Goal: Transaction & Acquisition: Subscribe to service/newsletter

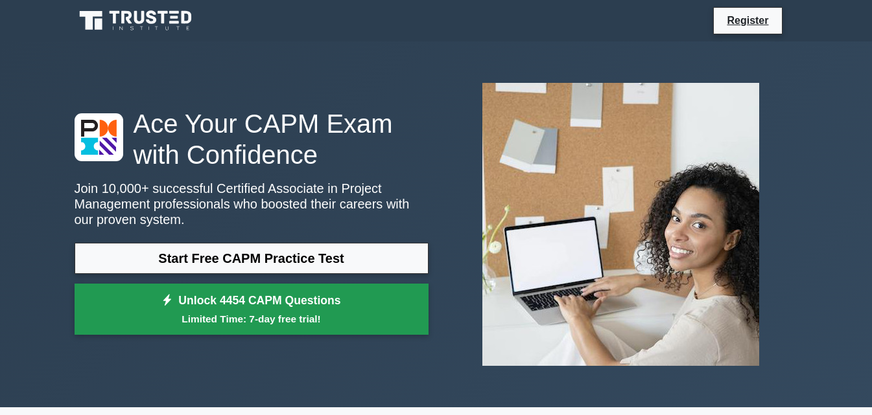
click at [262, 305] on link "Unlock 4454 CAPM Questions Limited Time: 7-day free trial!" at bounding box center [252, 310] width 354 height 52
click at [316, 321] on small "Limited Time: 7-day free trial!" at bounding box center [251, 319] width 321 height 15
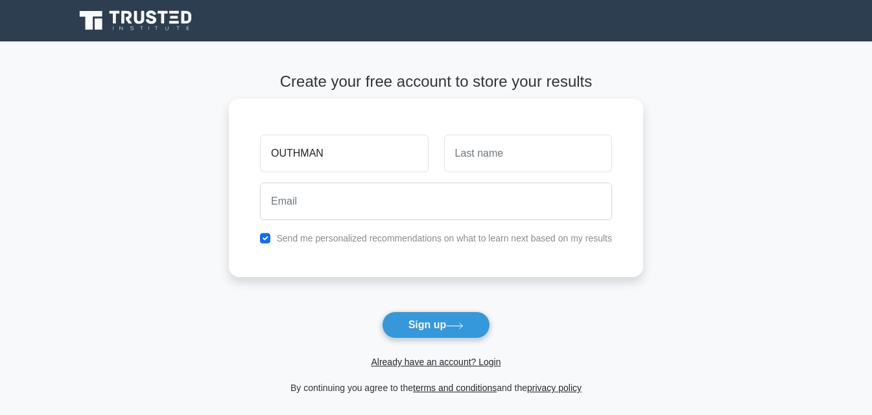
type input "OUTHMAN"
click at [511, 145] on input "text" at bounding box center [528, 154] width 168 height 38
type input "ASRI"
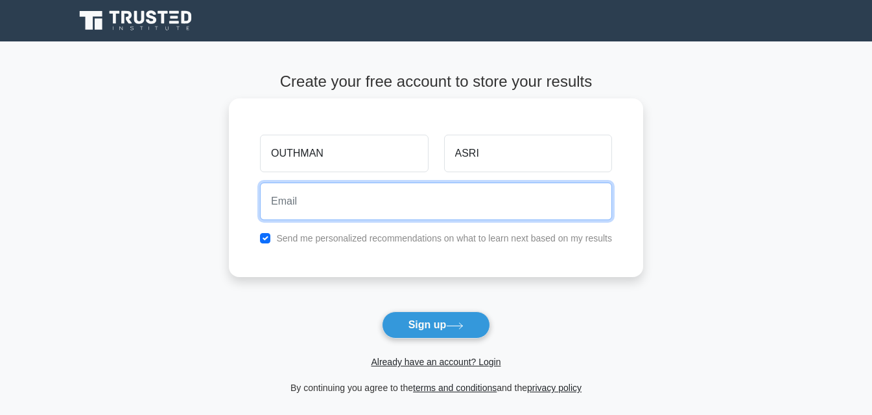
click at [327, 194] on input "email" at bounding box center [436, 202] width 352 height 38
type input "[EMAIL_ADDRESS][DOMAIN_NAME]"
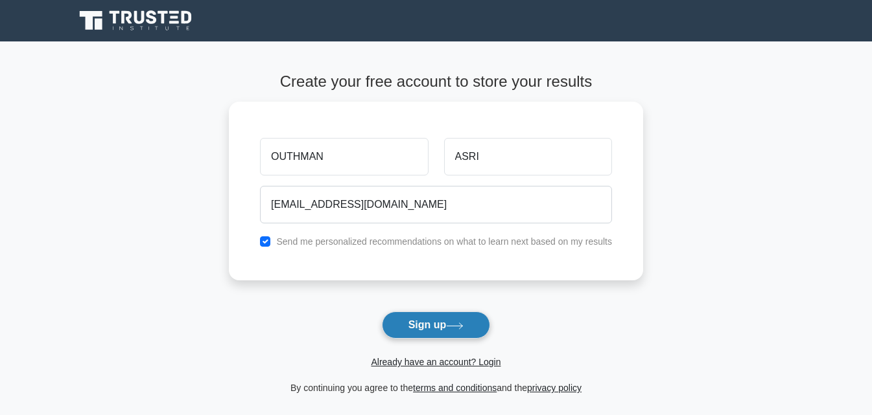
click at [470, 325] on button "Sign up" at bounding box center [436, 325] width 109 height 27
